Goal: Task Accomplishment & Management: Complete application form

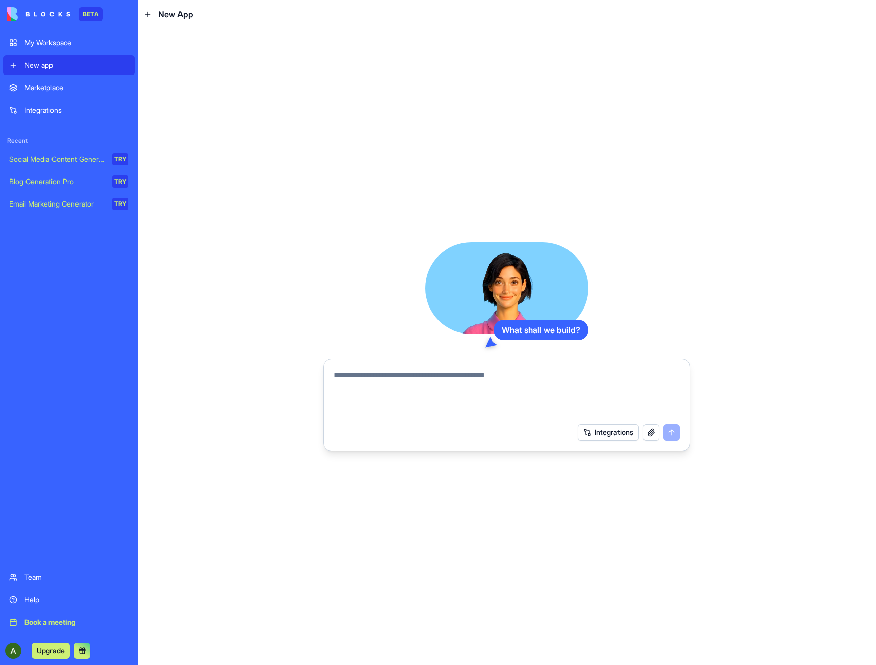
drag, startPoint x: 383, startPoint y: 374, endPoint x: 476, endPoint y: 380, distance: 93.0
click at [476, 380] on textarea at bounding box center [507, 393] width 346 height 49
click at [628, 430] on button "Integrations" at bounding box center [607, 432] width 61 height 16
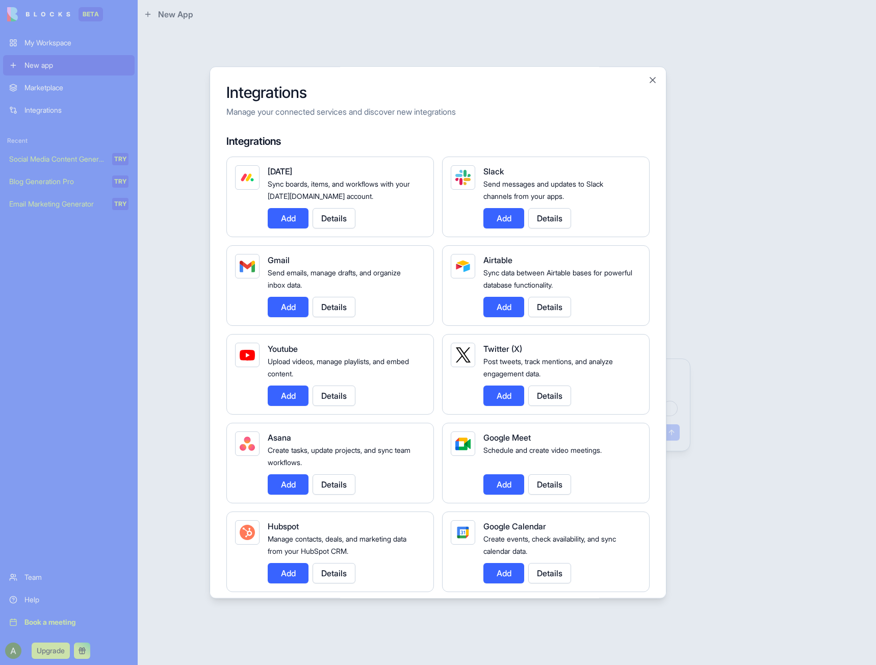
click at [49, 73] on div at bounding box center [438, 332] width 876 height 665
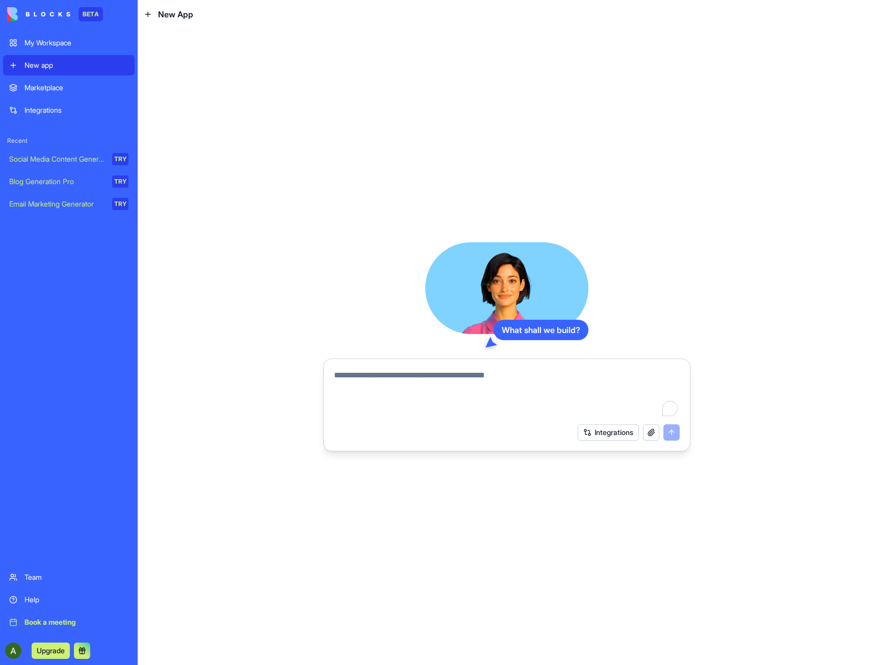
drag, startPoint x: 412, startPoint y: 373, endPoint x: 491, endPoint y: 370, distance: 78.6
click at [413, 373] on textarea "To enrich screen reader interactions, please activate Accessibility in Grammarl…" at bounding box center [507, 393] width 346 height 49
click at [651, 434] on button "button" at bounding box center [651, 432] width 16 height 16
click at [32, 92] on div "Marketplace" at bounding box center [76, 88] width 104 height 10
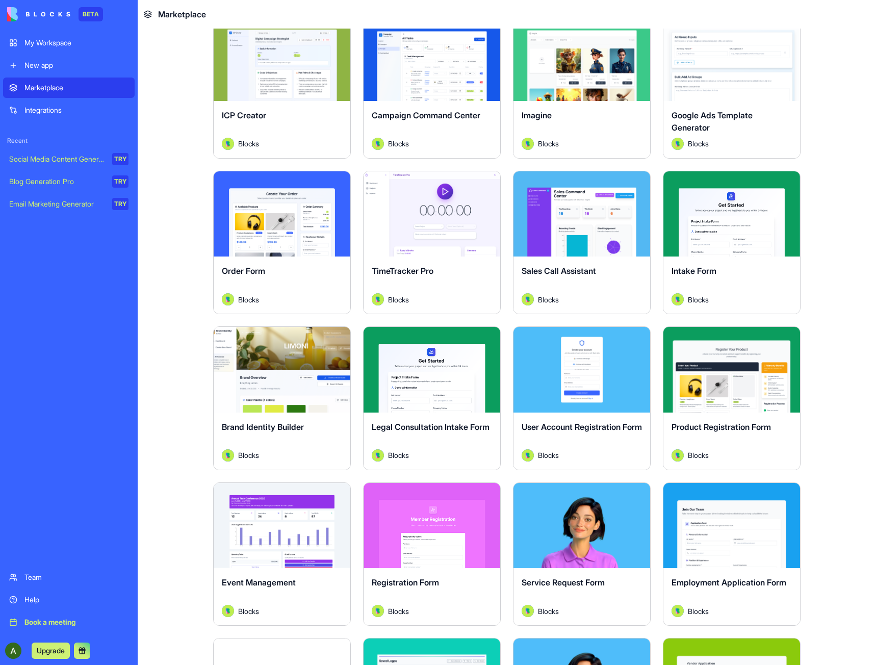
scroll to position [561, 0]
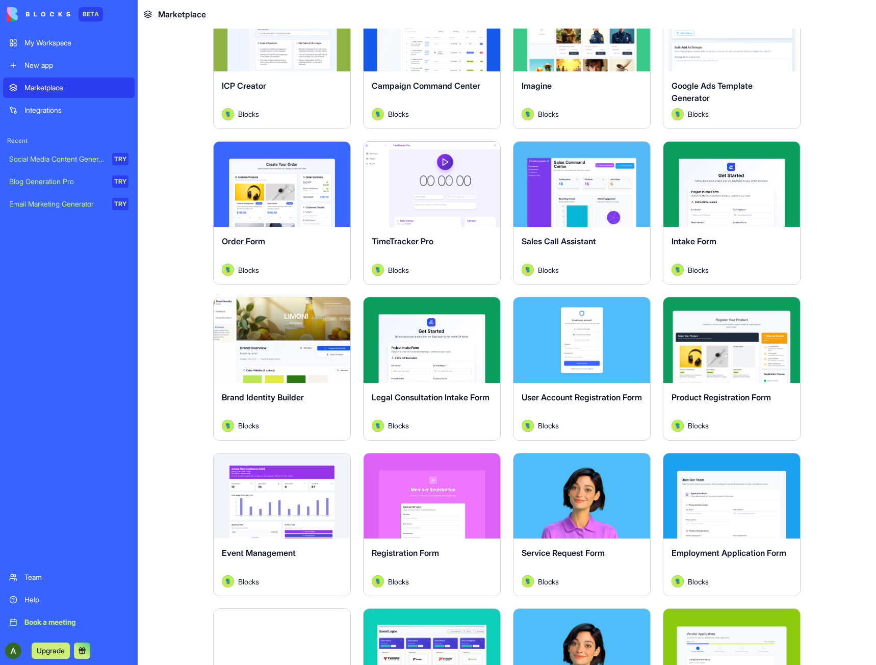
click at [277, 188] on button "Explore" at bounding box center [282, 184] width 76 height 20
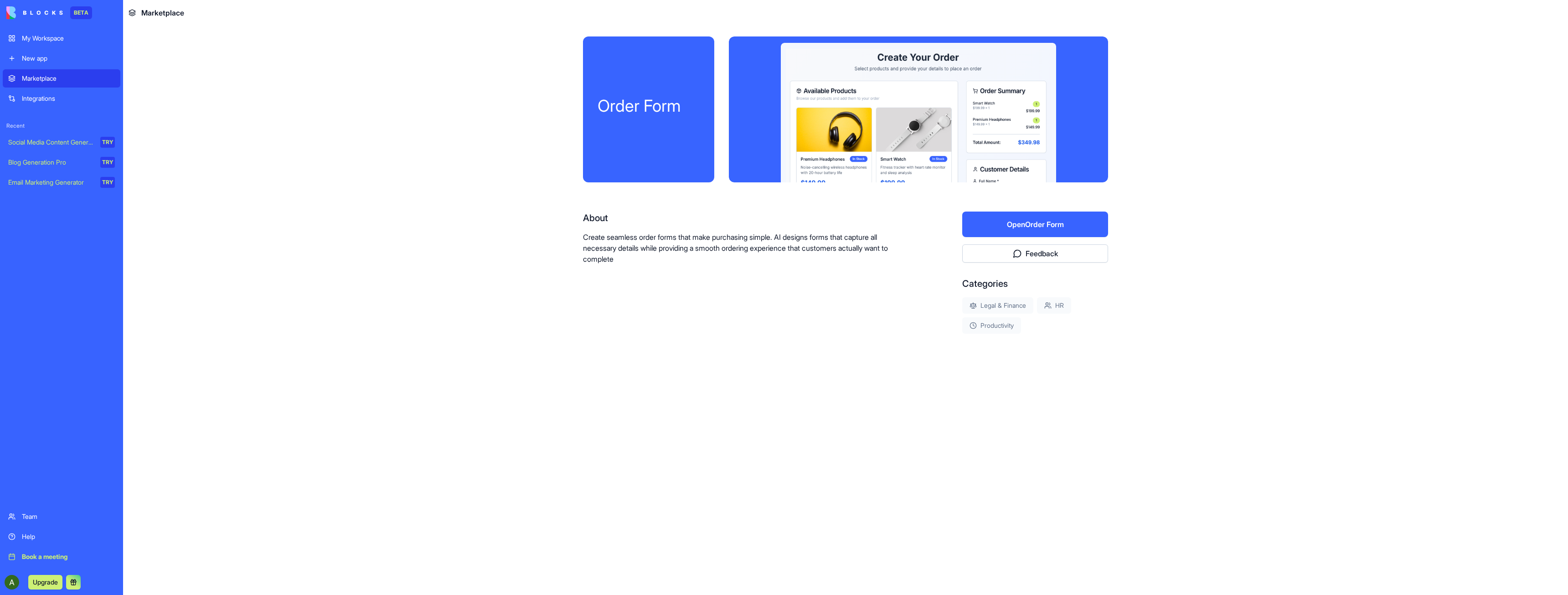
click at [783, 217] on button "Open Order Form" at bounding box center [1035, 224] width 146 height 26
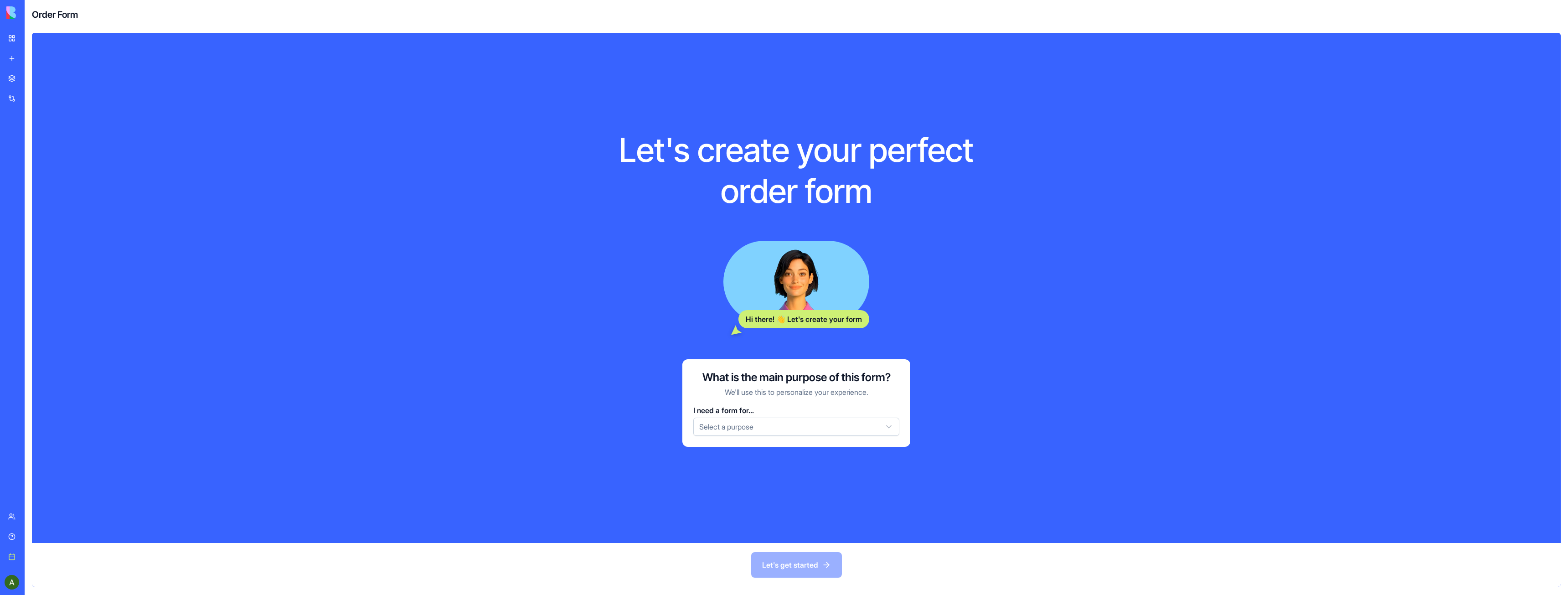
click at [783, 429] on html "BETA My Workspace New app Marketplace Integrations Recent Social Media Content …" at bounding box center [784, 297] width 1568 height 595
click at [783, 560] on button "Let's get started" at bounding box center [796, 565] width 90 height 26
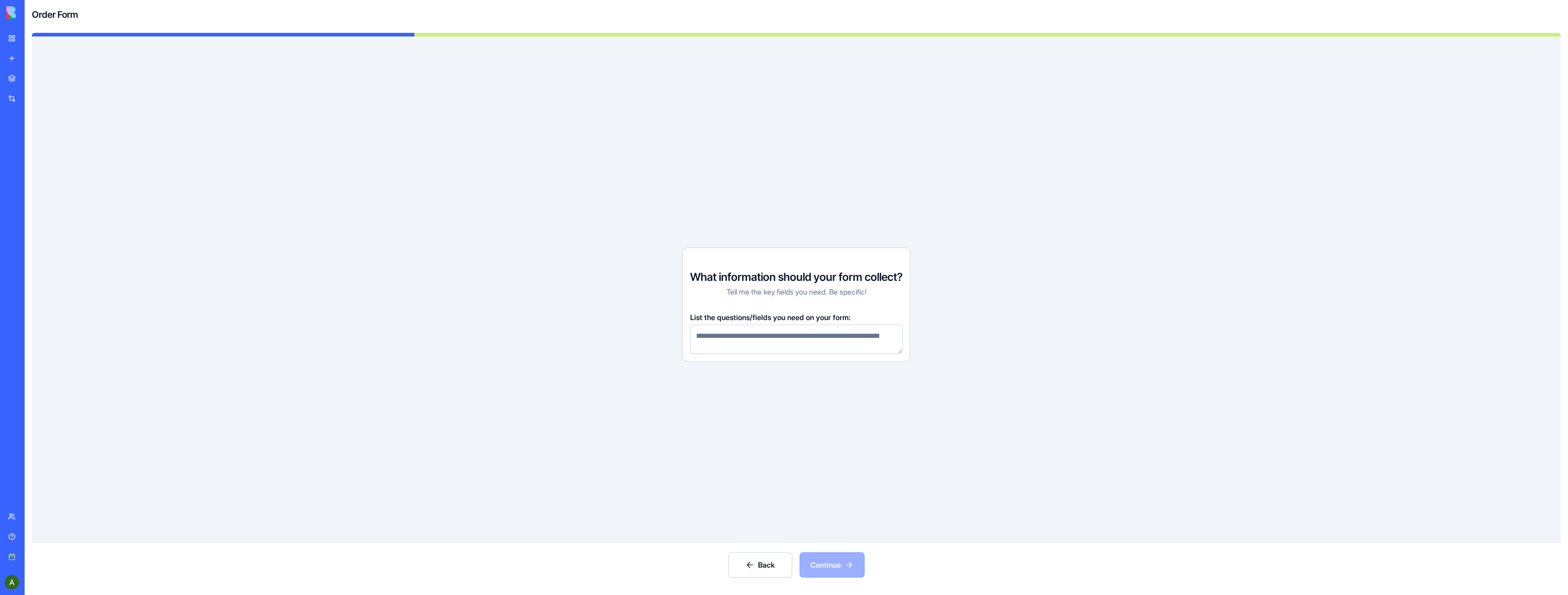
drag, startPoint x: 847, startPoint y: 563, endPoint x: 796, endPoint y: 452, distance: 122.2
click at [783, 554] on div "Back Continue" at bounding box center [796, 565] width 1529 height 44
click at [783, 341] on textarea at bounding box center [797, 339] width 213 height 30
click at [733, 336] on textarea "To enrich screen reader interactions, please activate Accessibility in Grammarl…" at bounding box center [797, 339] width 213 height 30
drag, startPoint x: 718, startPoint y: 336, endPoint x: 801, endPoint y: 337, distance: 83.0
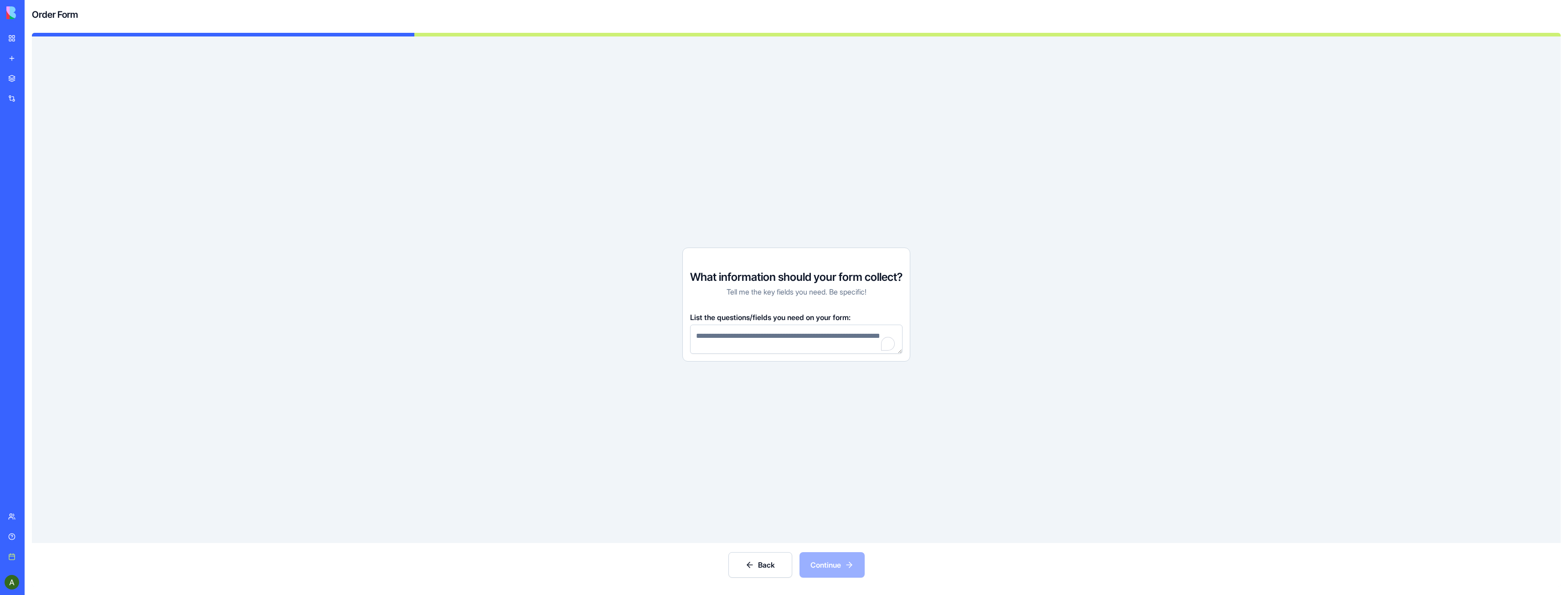
click at [783, 337] on textarea "To enrich screen reader interactions, please activate Accessibility in Grammarl…" at bounding box center [797, 339] width 213 height 30
click at [726, 340] on textarea "To enrich screen reader interactions, please activate Accessibility in Grammarl…" at bounding box center [797, 339] width 213 height 30
type textarea "*"
type textarea "****"
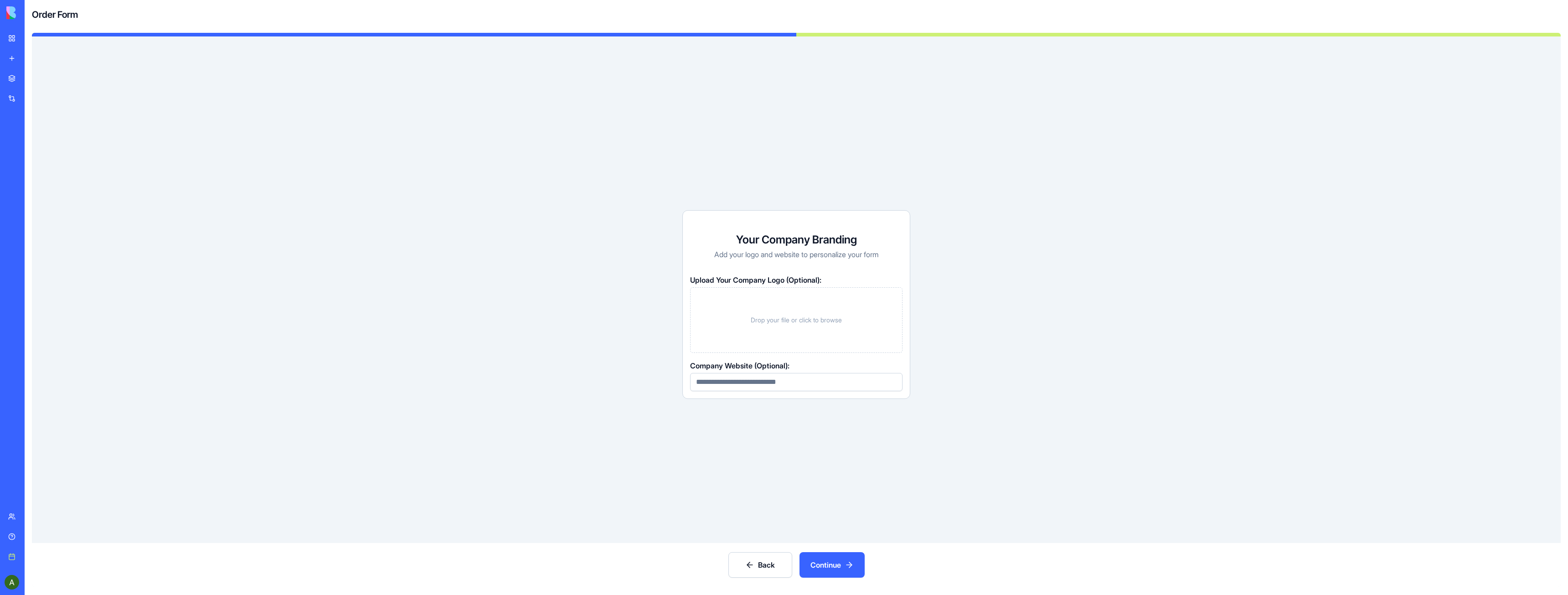
click at [783, 562] on button "Continue" at bounding box center [832, 565] width 65 height 26
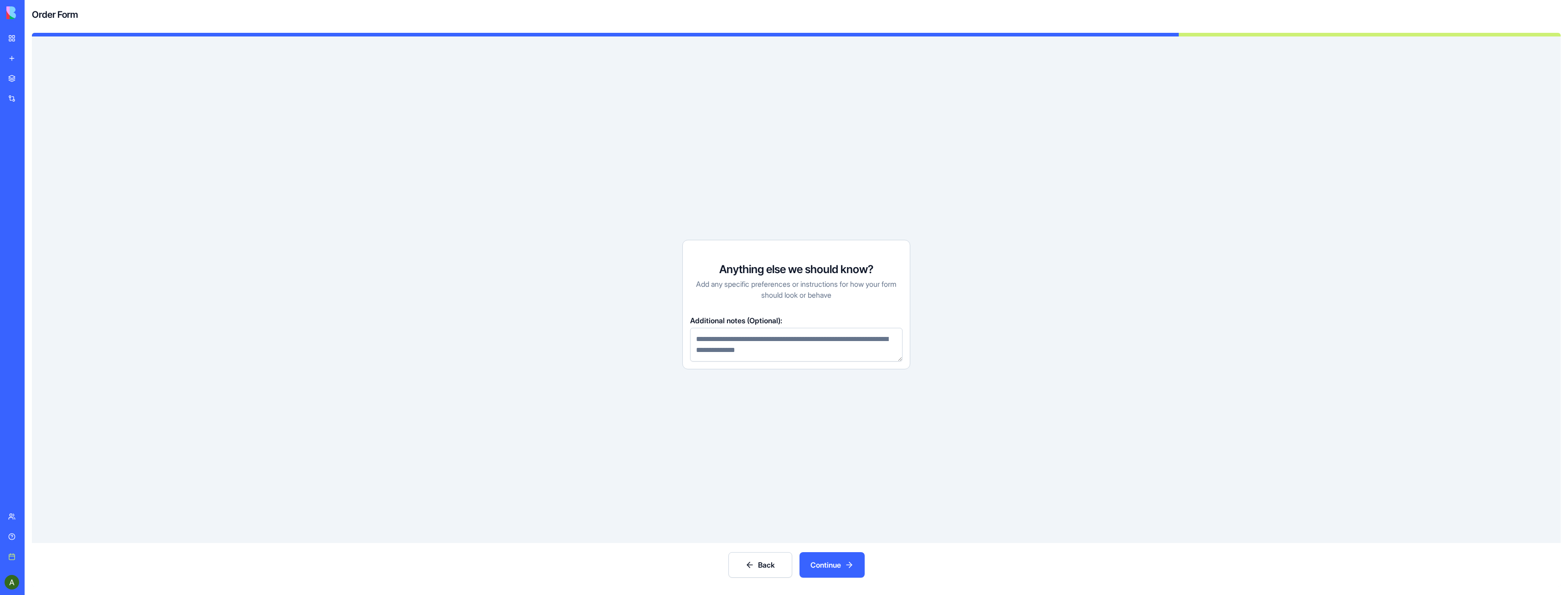
click at [783, 570] on button "Continue" at bounding box center [832, 565] width 65 height 26
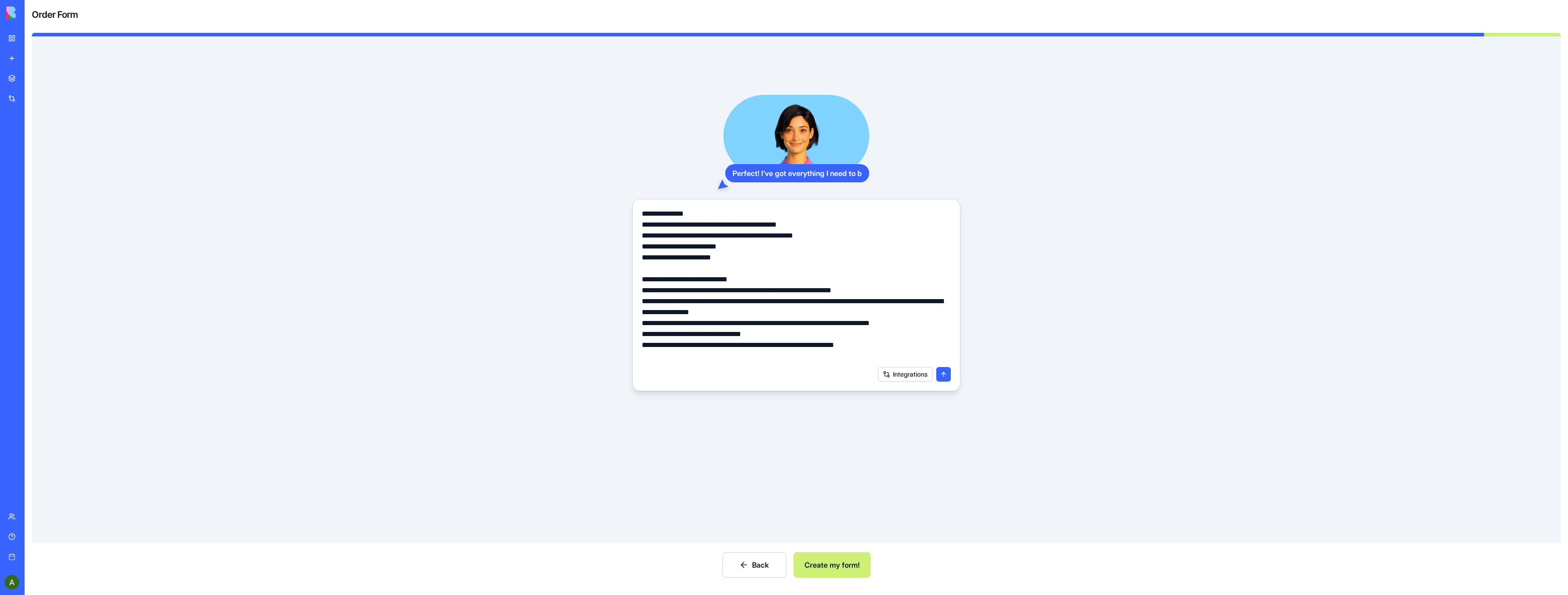
click at [783, 563] on button "Create my form!" at bounding box center [832, 565] width 77 height 26
